Goal: Navigation & Orientation: Find specific page/section

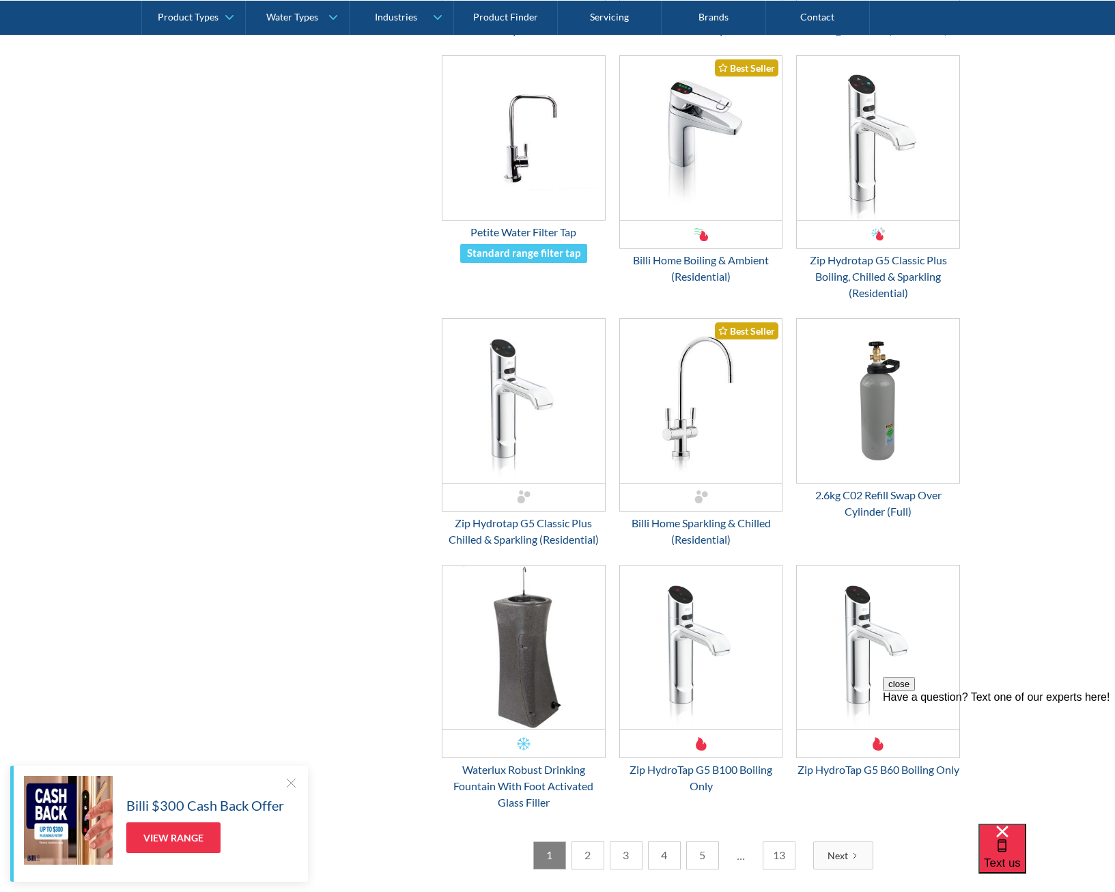
scroll to position [1639, 0]
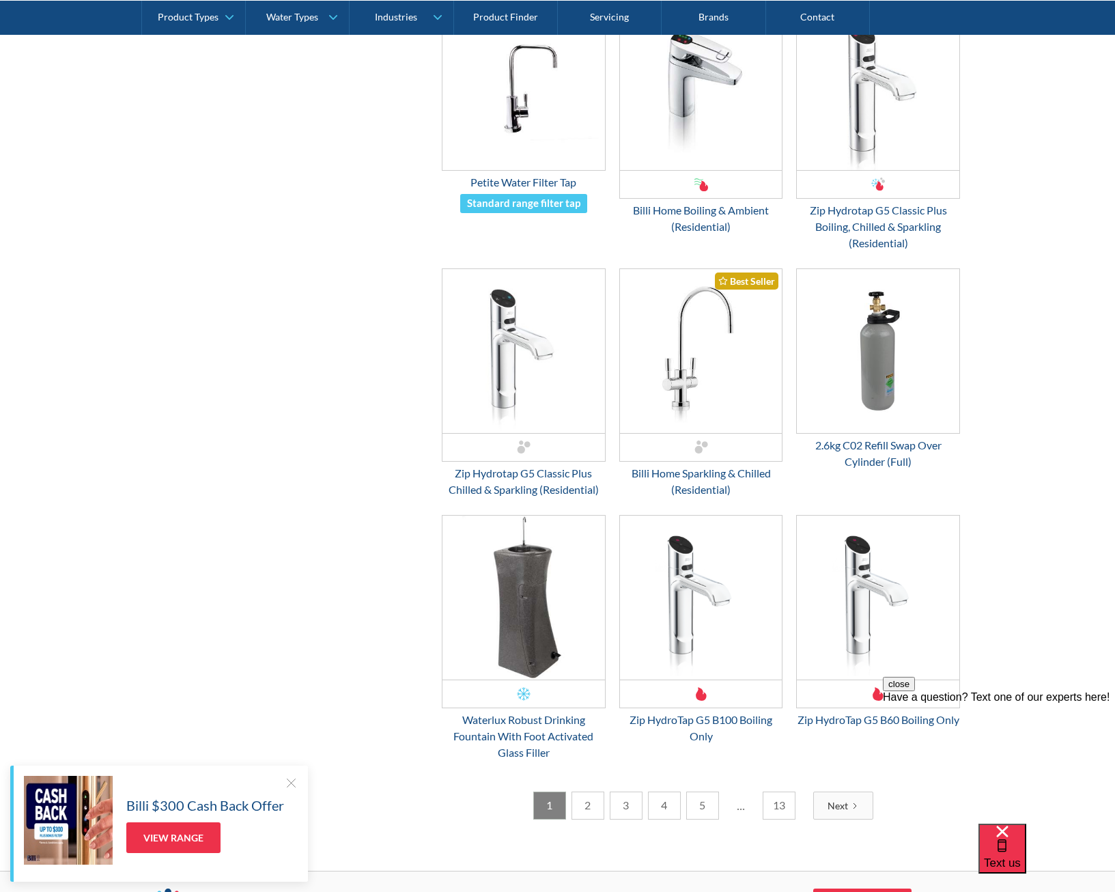
click at [283, 791] on div "Billi $300 Cash Back Offer View Range" at bounding box center [161, 820] width 274 height 89
click at [287, 784] on div at bounding box center [291, 783] width 14 height 14
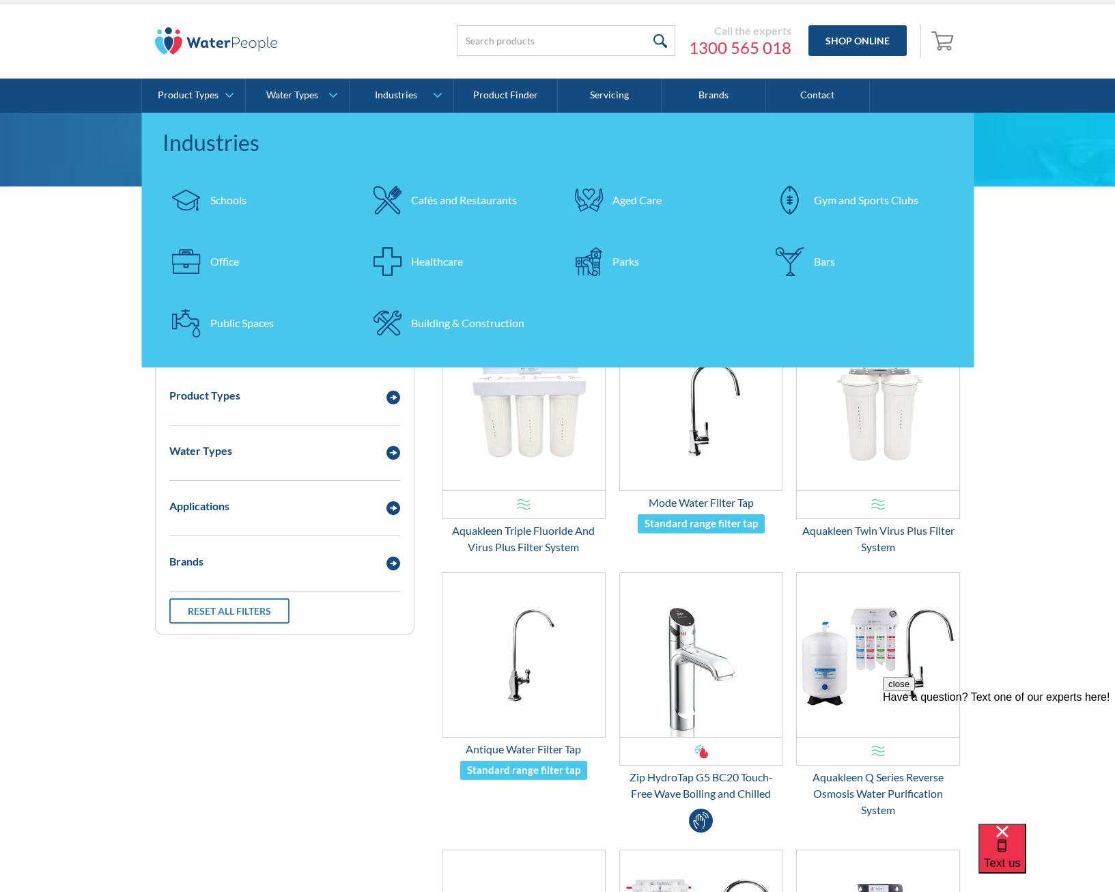
scroll to position [68, 0]
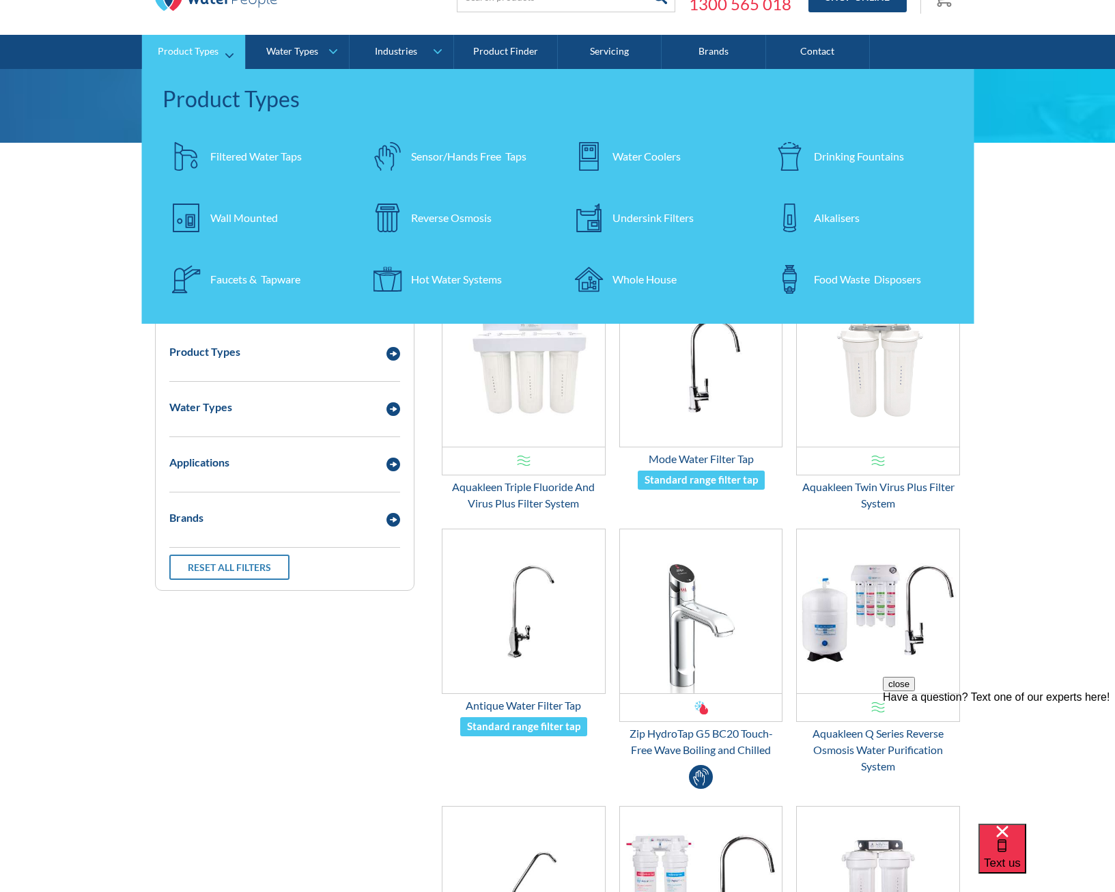
click at [866, 160] on div "Drinking Fountains" at bounding box center [859, 156] width 90 height 16
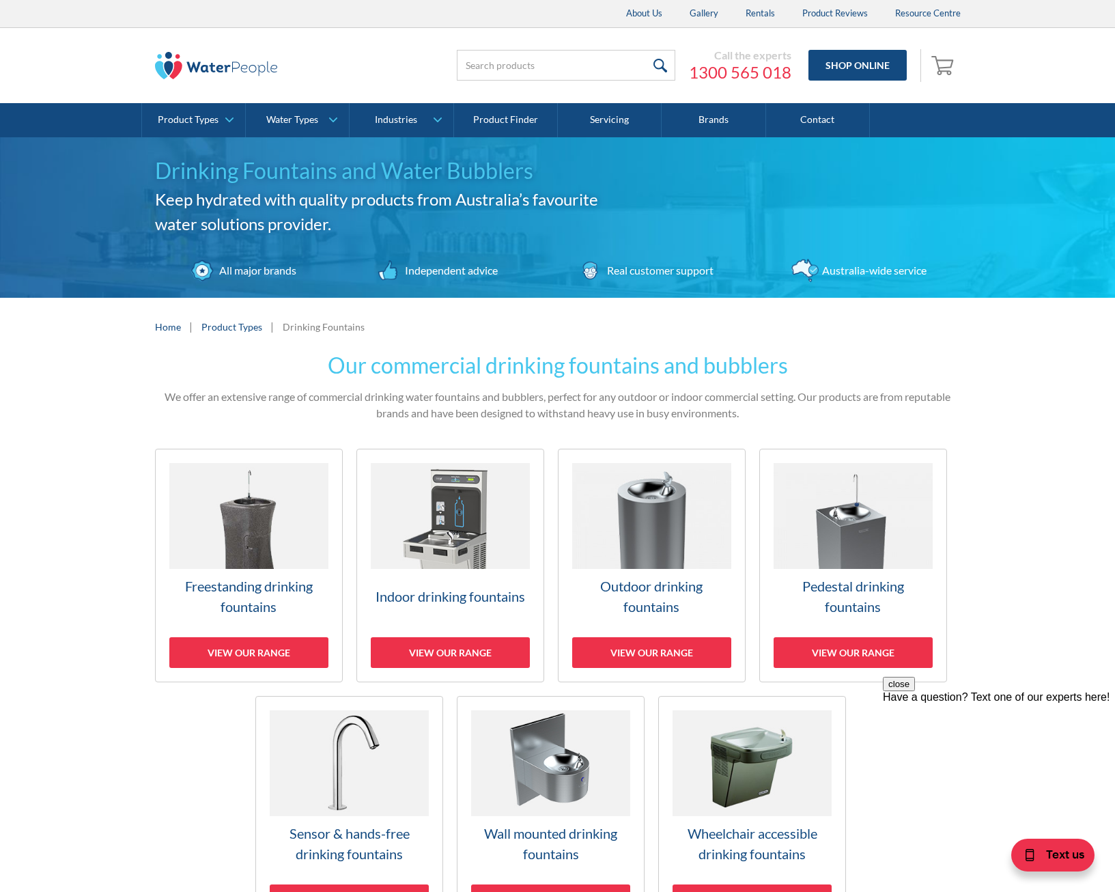
click at [873, 587] on h3 "Pedestal drinking fountains" at bounding box center [853, 596] width 159 height 41
click at [858, 593] on h3 "Pedestal drinking fountains" at bounding box center [853, 596] width 159 height 41
click at [857, 591] on h3 "Pedestal drinking fountains" at bounding box center [853, 596] width 159 height 41
click at [843, 660] on div "View our range" at bounding box center [853, 652] width 159 height 31
click at [836, 646] on div "View our range" at bounding box center [853, 652] width 159 height 31
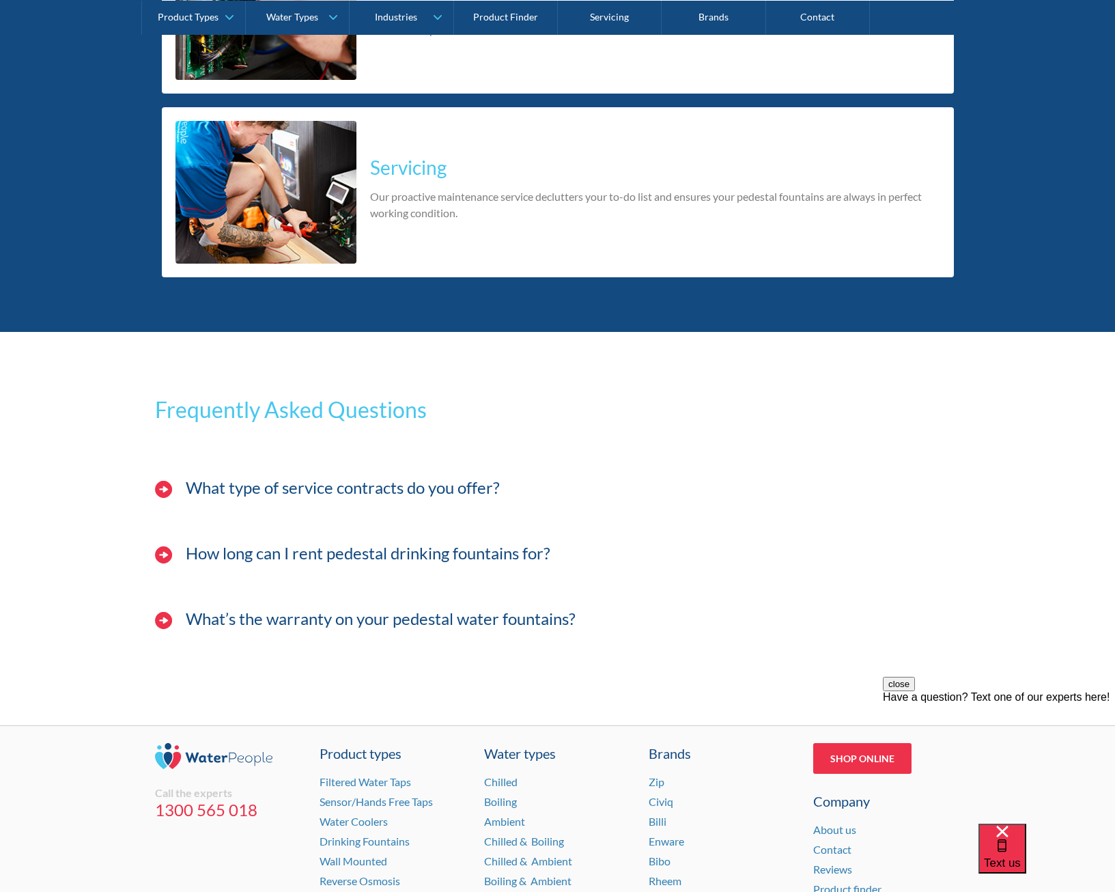
scroll to position [2697, 0]
